Goal: Task Accomplishment & Management: Use online tool/utility

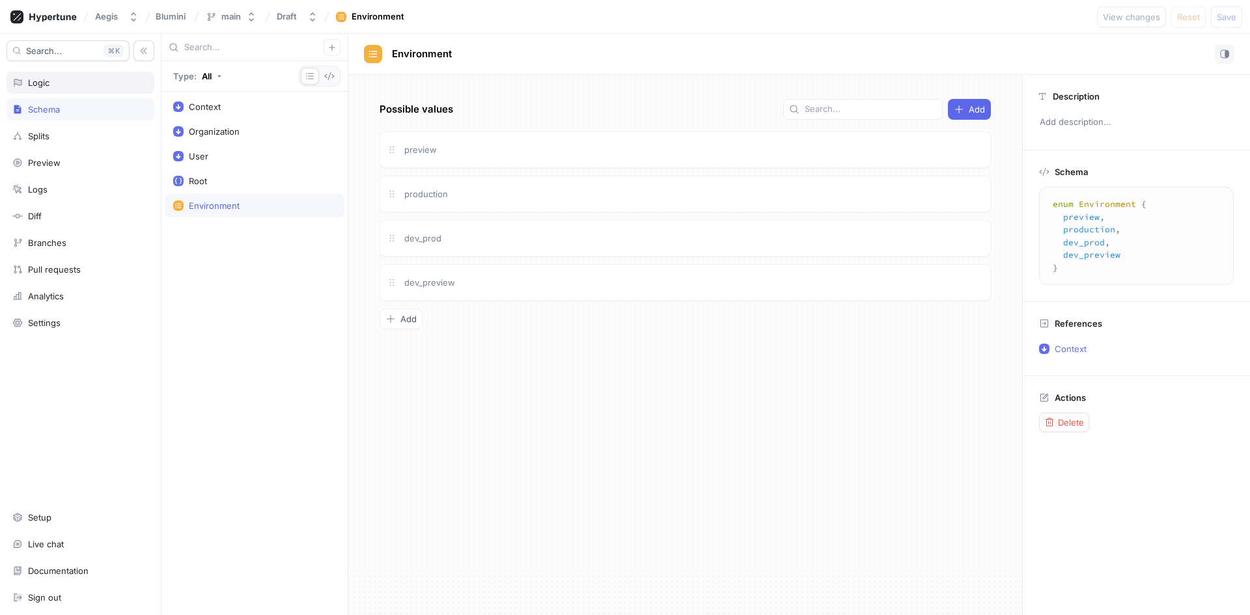
click at [74, 89] on div "Logic" at bounding box center [81, 83] width 148 height 22
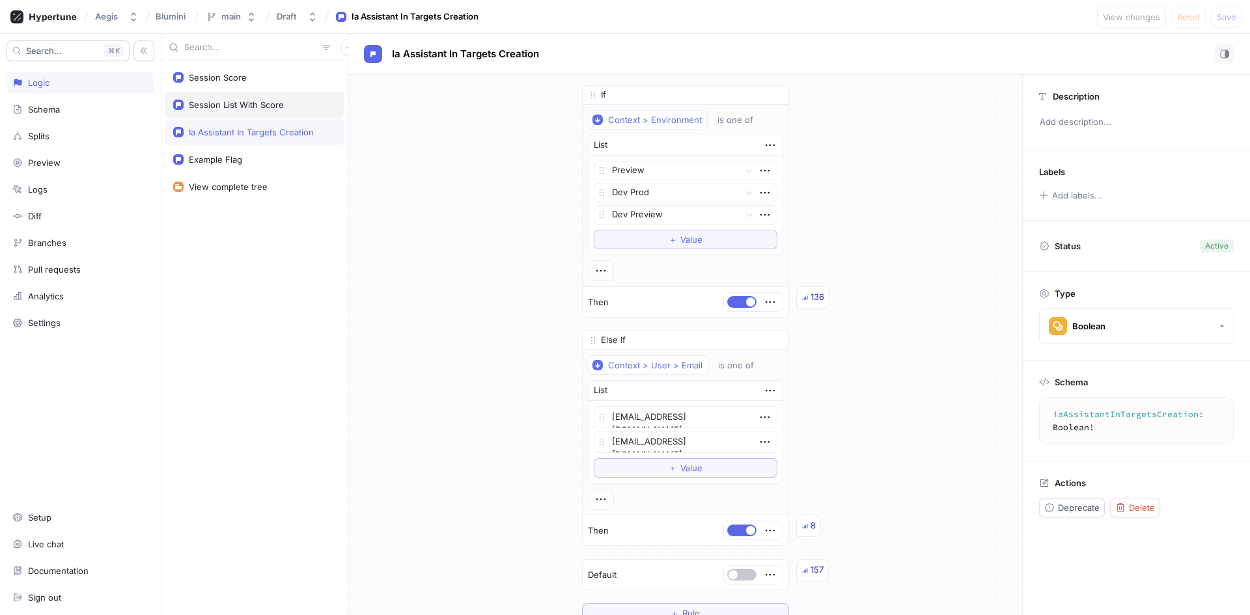
click at [231, 113] on div "Session List With Score" at bounding box center [255, 105] width 180 height 26
type textarea "x"
type textarea "sessionListWithScore: Boolean!"
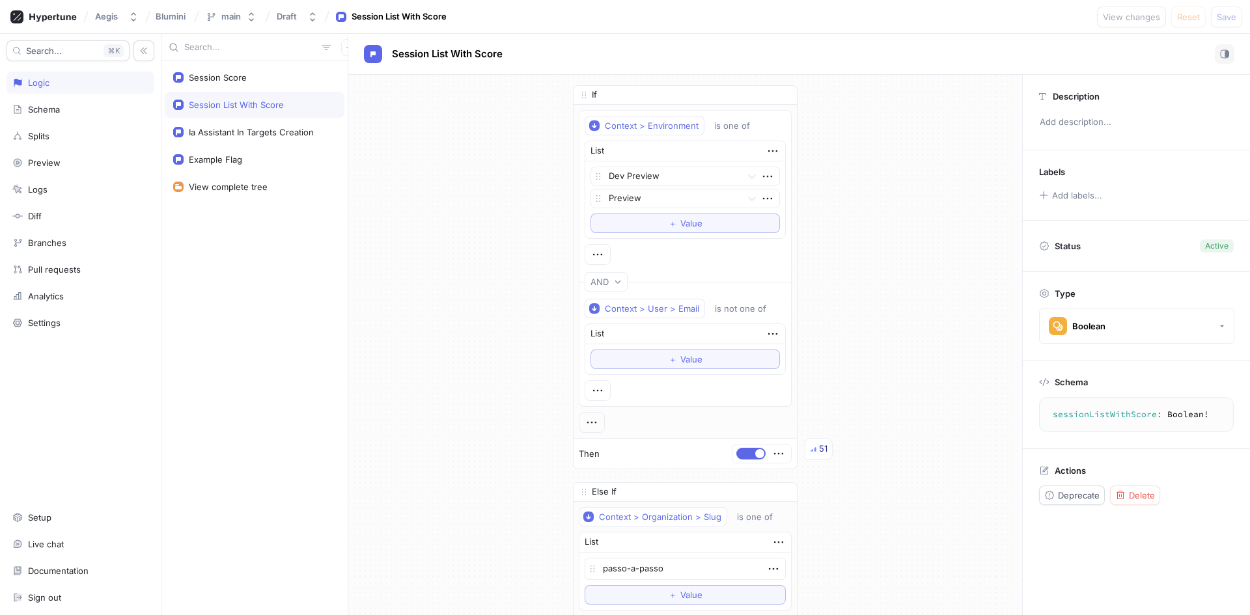
drag, startPoint x: 293, startPoint y: 107, endPoint x: 275, endPoint y: 105, distance: 17.8
click at [275, 105] on div "Session List With Score" at bounding box center [236, 105] width 95 height 10
click at [1074, 494] on span "Deprecate" at bounding box center [1079, 496] width 42 height 8
type textarea "x"
click at [281, 84] on div "Session Score" at bounding box center [255, 77] width 180 height 26
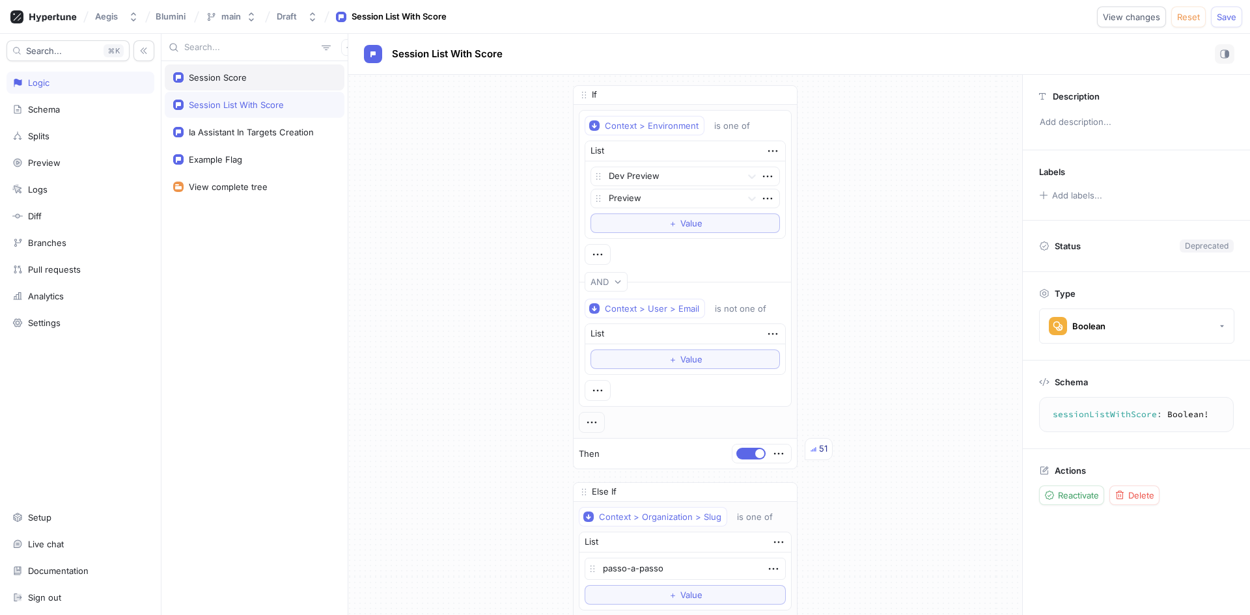
type textarea "sessionScore: Boolean!"
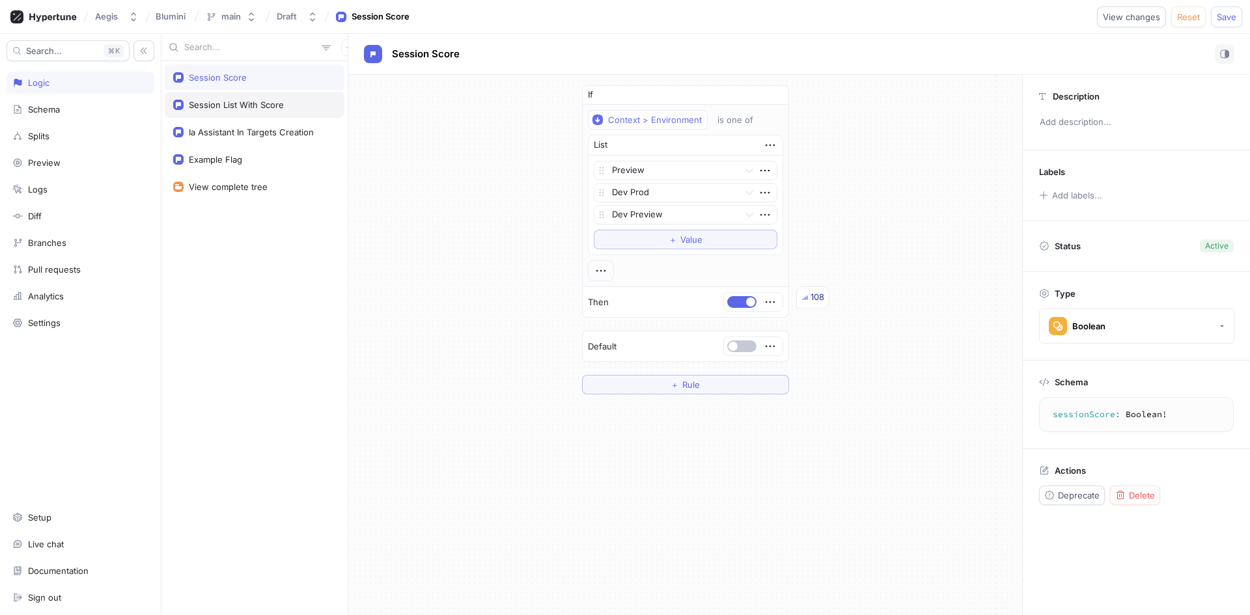
click at [271, 93] on div "Session List With Score" at bounding box center [255, 105] width 180 height 26
type textarea "x"
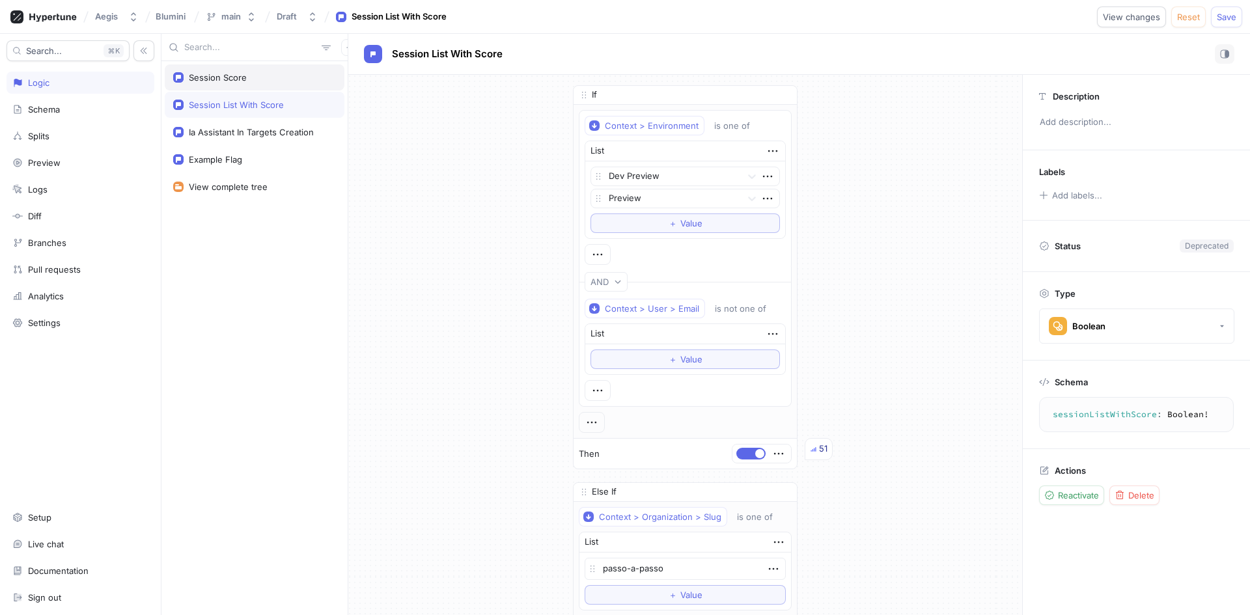
click at [252, 83] on div "Session Score" at bounding box center [255, 77] width 180 height 26
type textarea "sessionScore: Boolean!"
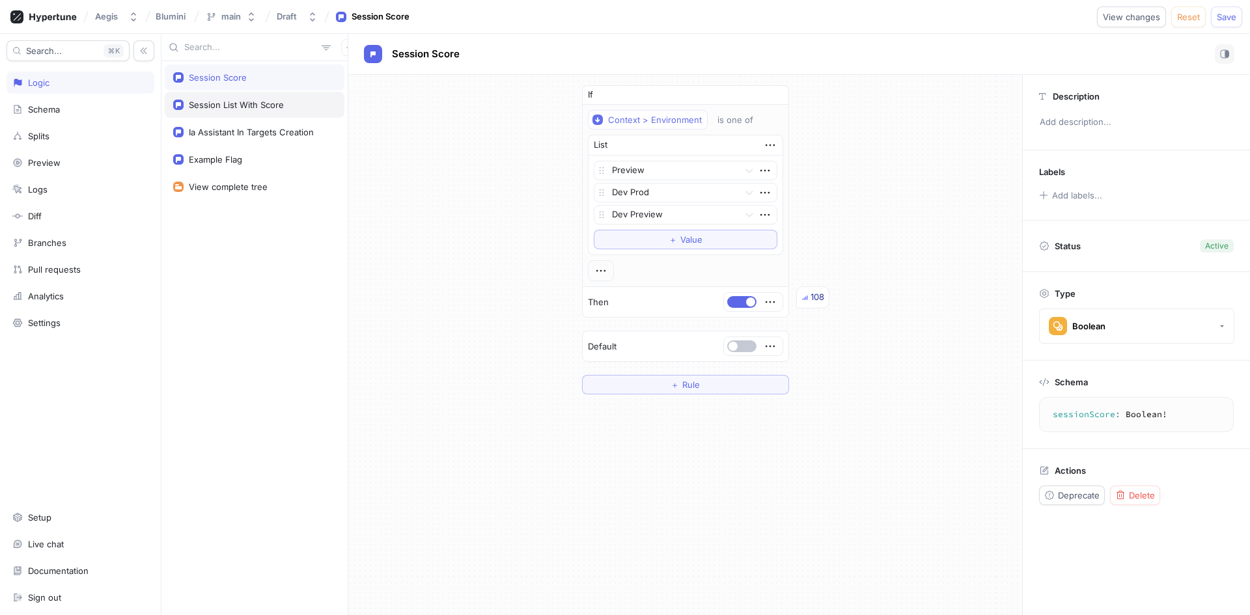
click at [242, 100] on div "Session List With Score" at bounding box center [236, 105] width 95 height 10
type textarea "x"
type textarea "sessionListWithScore: Boolean!"
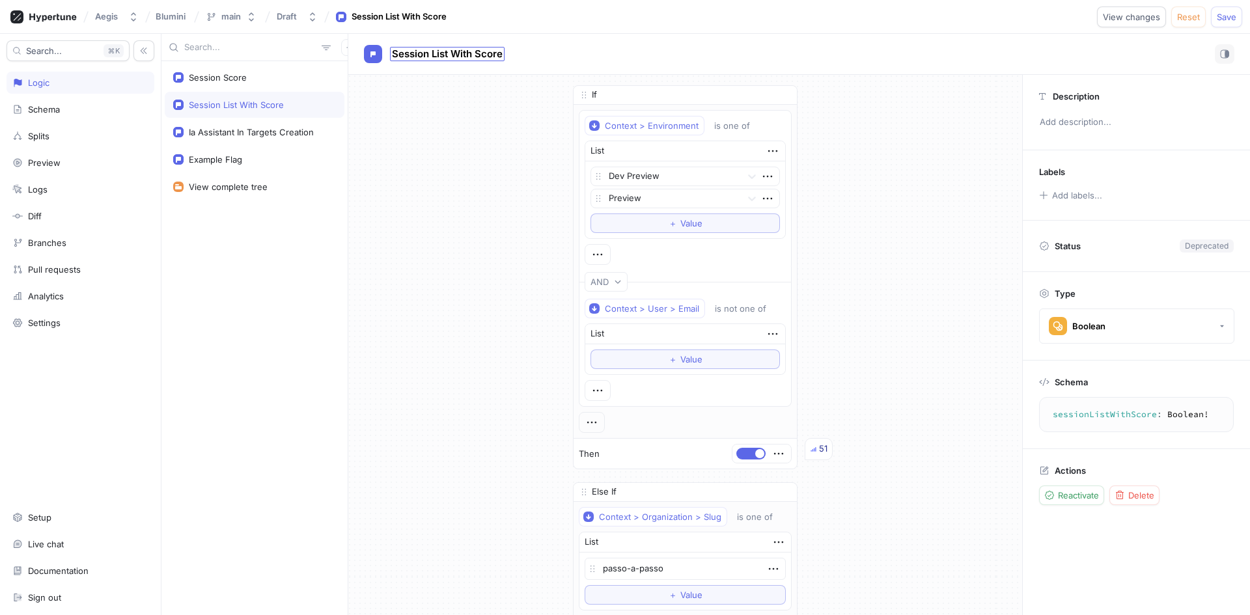
click at [475, 54] on span "Session List With Score" at bounding box center [447, 54] width 111 height 10
type textarea "x"
